Goal: Find specific page/section: Find specific page/section

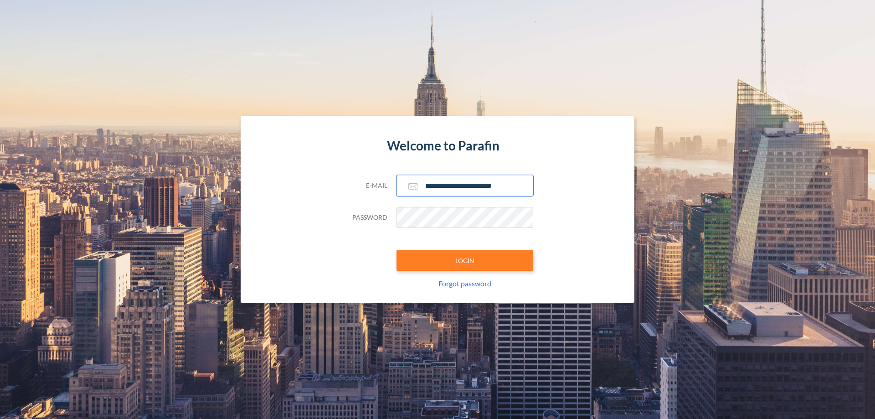
type input "**********"
click at [465, 260] on button "LOGIN" at bounding box center [464, 260] width 137 height 21
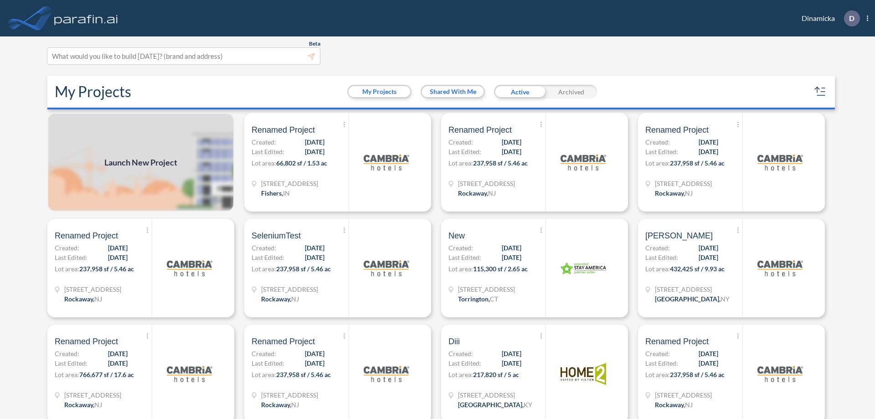
scroll to position [2, 0]
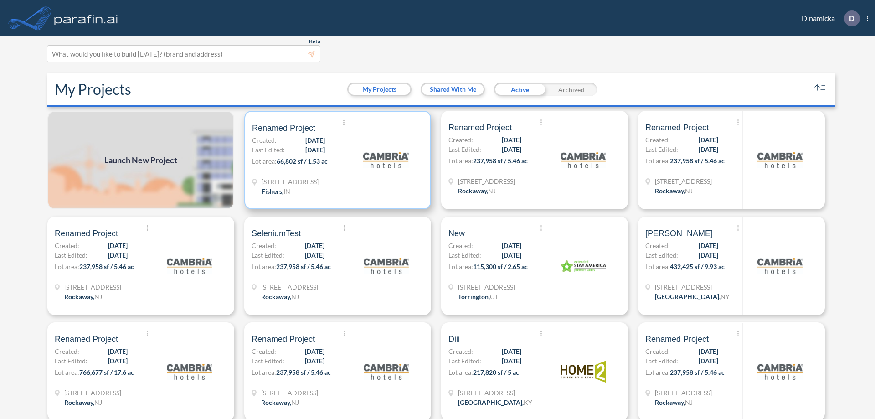
click at [336, 160] on p "Lot area: 66,802 sf / 1.53 ac" at bounding box center [300, 162] width 97 height 13
